Goal: Contribute content

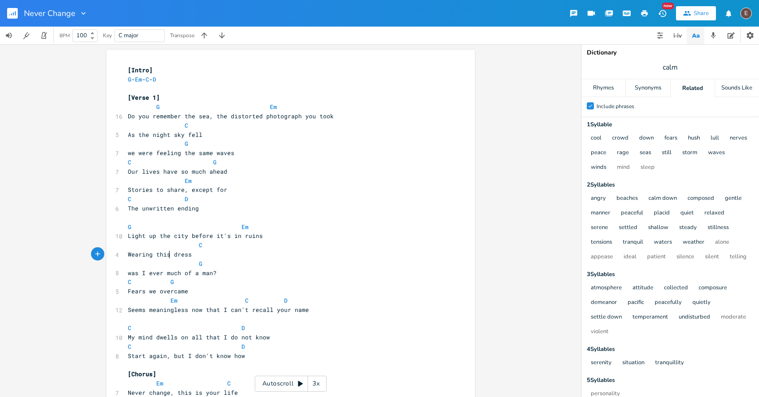
scroll to position [3, 0]
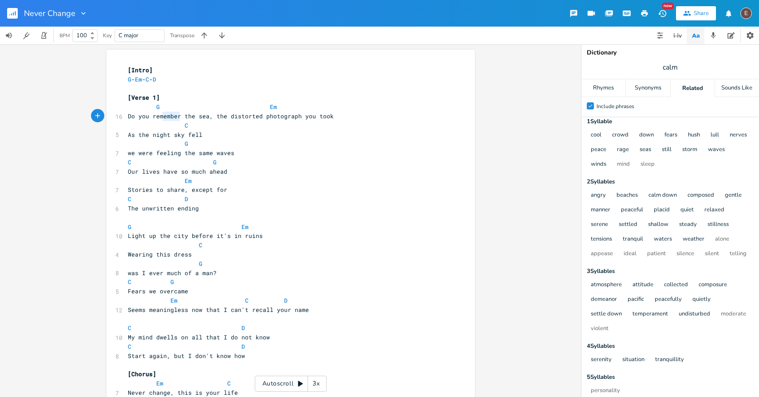
type textarea "Do you remember"
drag, startPoint x: 177, startPoint y: 116, endPoint x: 114, endPoint y: 118, distance: 63.9
click at [126, 118] on div "16 Do you remember the sea, the distorted photograph you took" at bounding box center [286, 116] width 320 height 9
click at [158, 117] on span "Do you remember the sea, the distorted photograph you took" at bounding box center [231, 116] width 206 height 8
type textarea "remember"
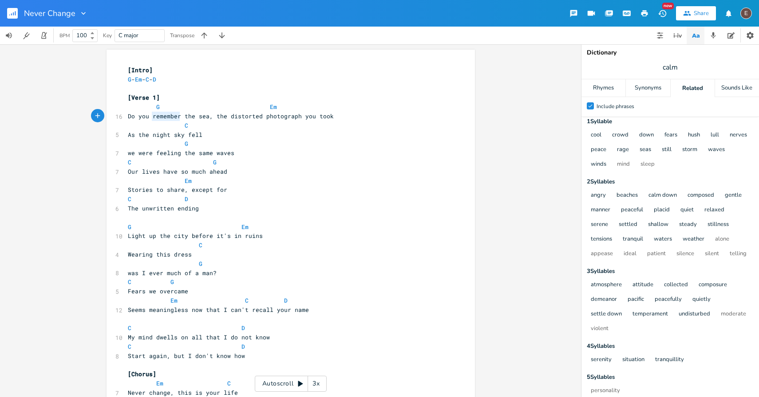
click at [158, 117] on span "Do you remember the sea, the distorted photograph you took" at bounding box center [231, 116] width 206 height 8
click at [265, 115] on span "Do you remember the sea, the distorted photograph you took" at bounding box center [231, 116] width 206 height 8
type textarea "photograph"
click at [265, 115] on span "Do you remember the sea, the distorted photograph you took" at bounding box center [231, 116] width 206 height 8
click at [163, 114] on span "Do you remember the sea, the distorted photograph you took" at bounding box center [231, 116] width 206 height 8
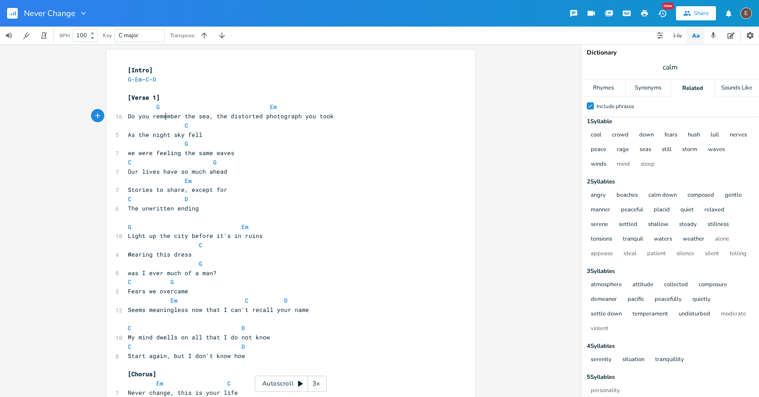
type textarea "remember"
click at [163, 114] on span "Do you remember the sea, the distorted photograph you took" at bounding box center [231, 116] width 206 height 8
click at [275, 115] on span "Do you remember the sea, the distorted photograph you took" at bounding box center [231, 116] width 206 height 8
type textarea "photograph"
click at [275, 115] on span "Do you remember the sea, the distorted photograph you took" at bounding box center [231, 116] width 206 height 8
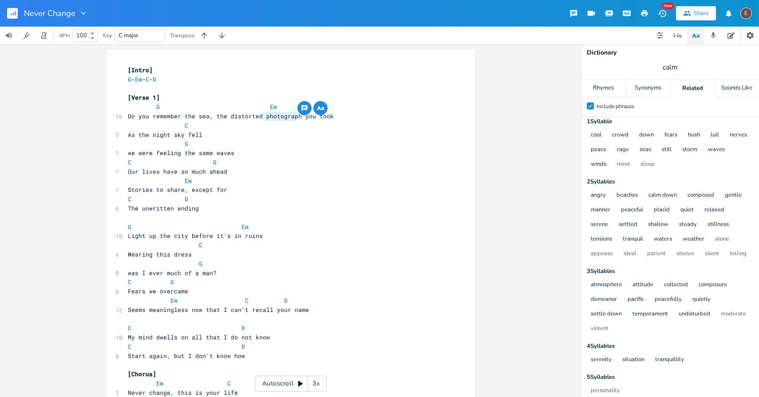
click at [315, 119] on span "Do you remember the sea, the distorted photograph you took" at bounding box center [231, 116] width 206 height 8
click at [310, 119] on span "Do you remember the sea, the distorted photograph you took" at bounding box center [231, 116] width 206 height 8
click at [128, 154] on span "we were feeling the same waves" at bounding box center [181, 153] width 106 height 8
type textarea "we"
click at [128, 154] on span "we were feeling the same waves" at bounding box center [181, 153] width 106 height 8
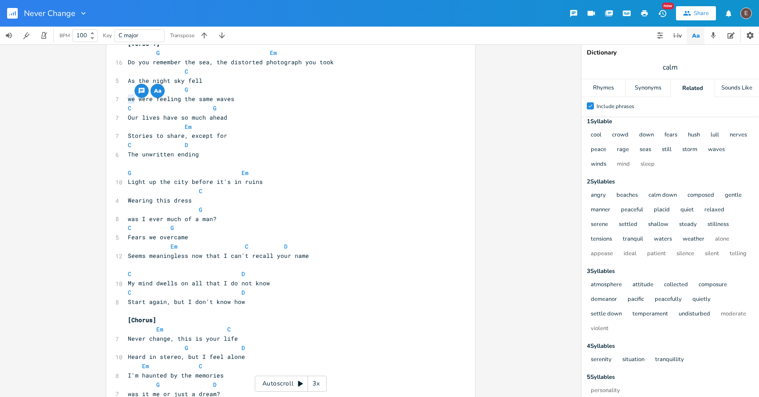
scroll to position [0, 0]
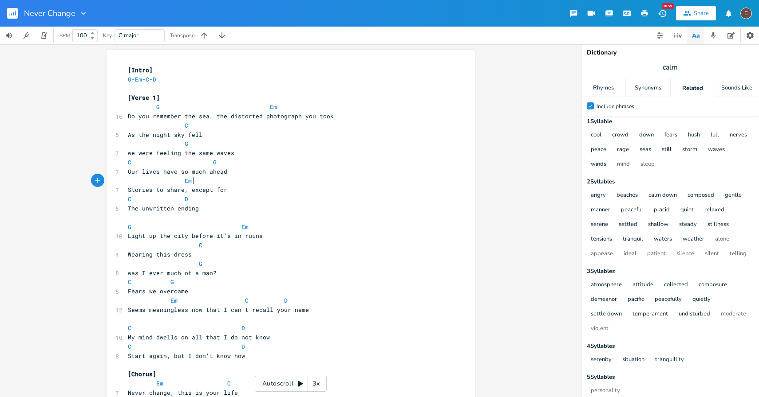
click at [320, 185] on pre "Em" at bounding box center [286, 181] width 320 height 9
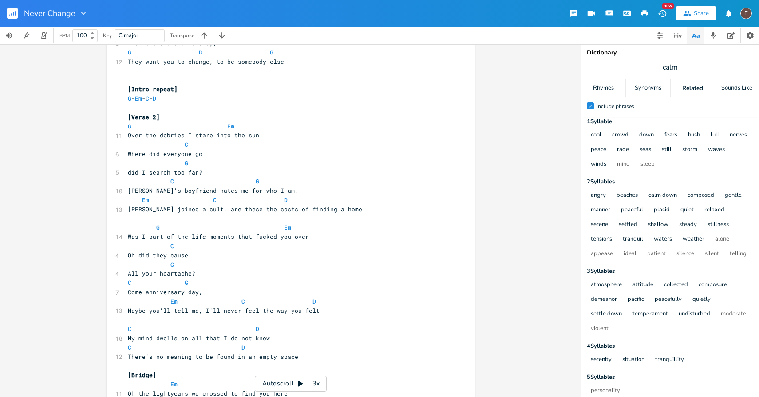
scroll to position [544, 0]
